Goal: Task Accomplishment & Management: Manage account settings

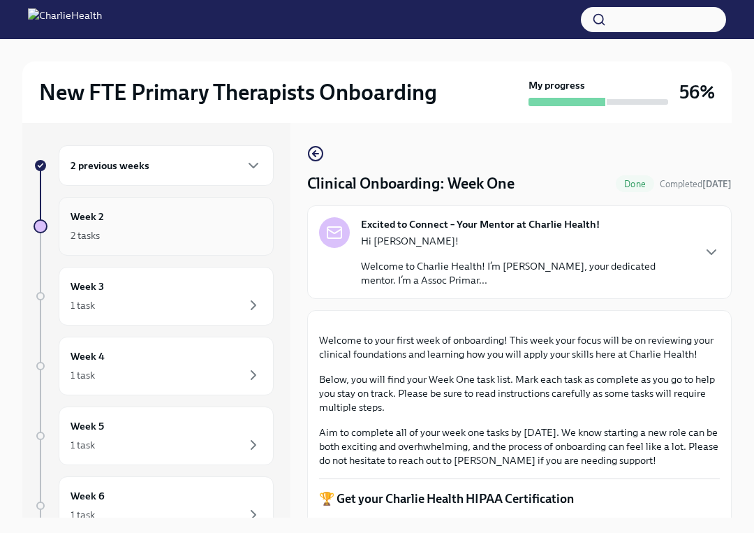
click at [143, 231] on div "2 tasks" at bounding box center [166, 235] width 191 height 17
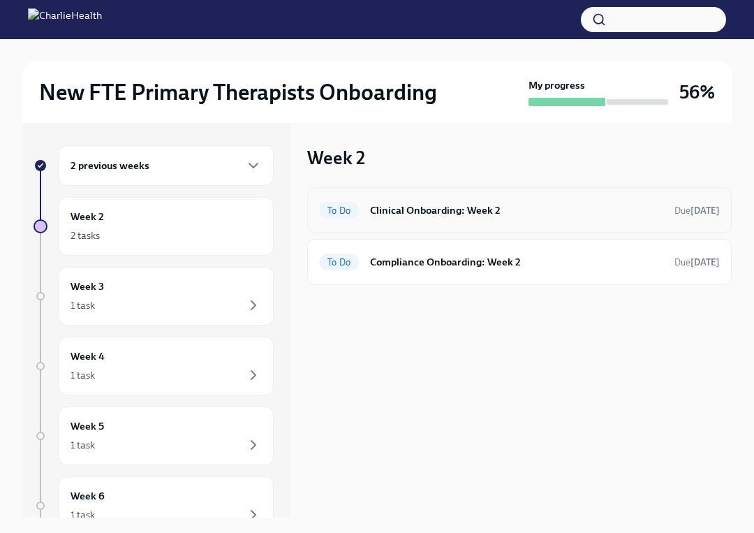
click at [430, 218] on div "To Do Clinical Onboarding: Week 2 Due [DATE]" at bounding box center [519, 210] width 401 height 22
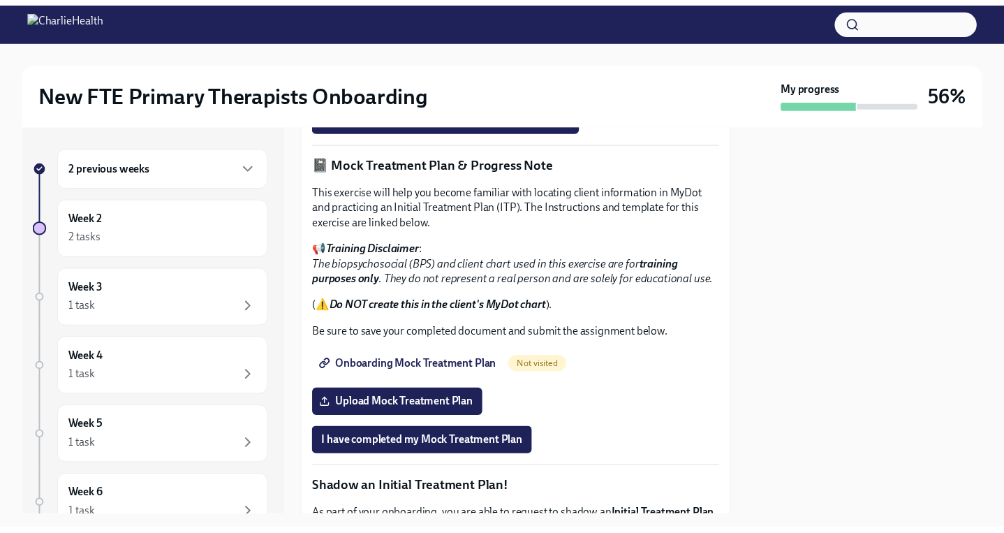
scroll to position [962, 0]
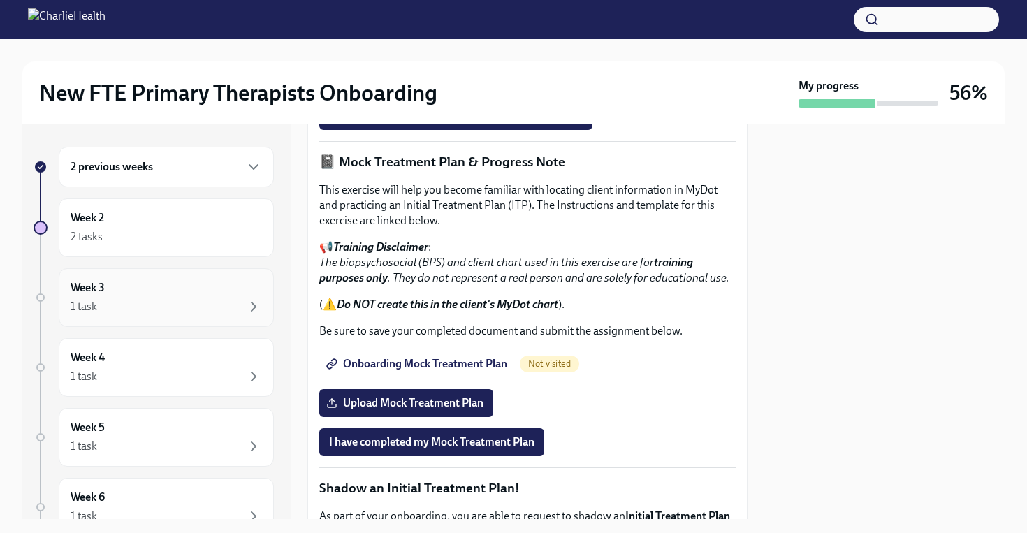
click at [142, 310] on div "1 task" at bounding box center [166, 306] width 191 height 17
